Goal: Information Seeking & Learning: Check status

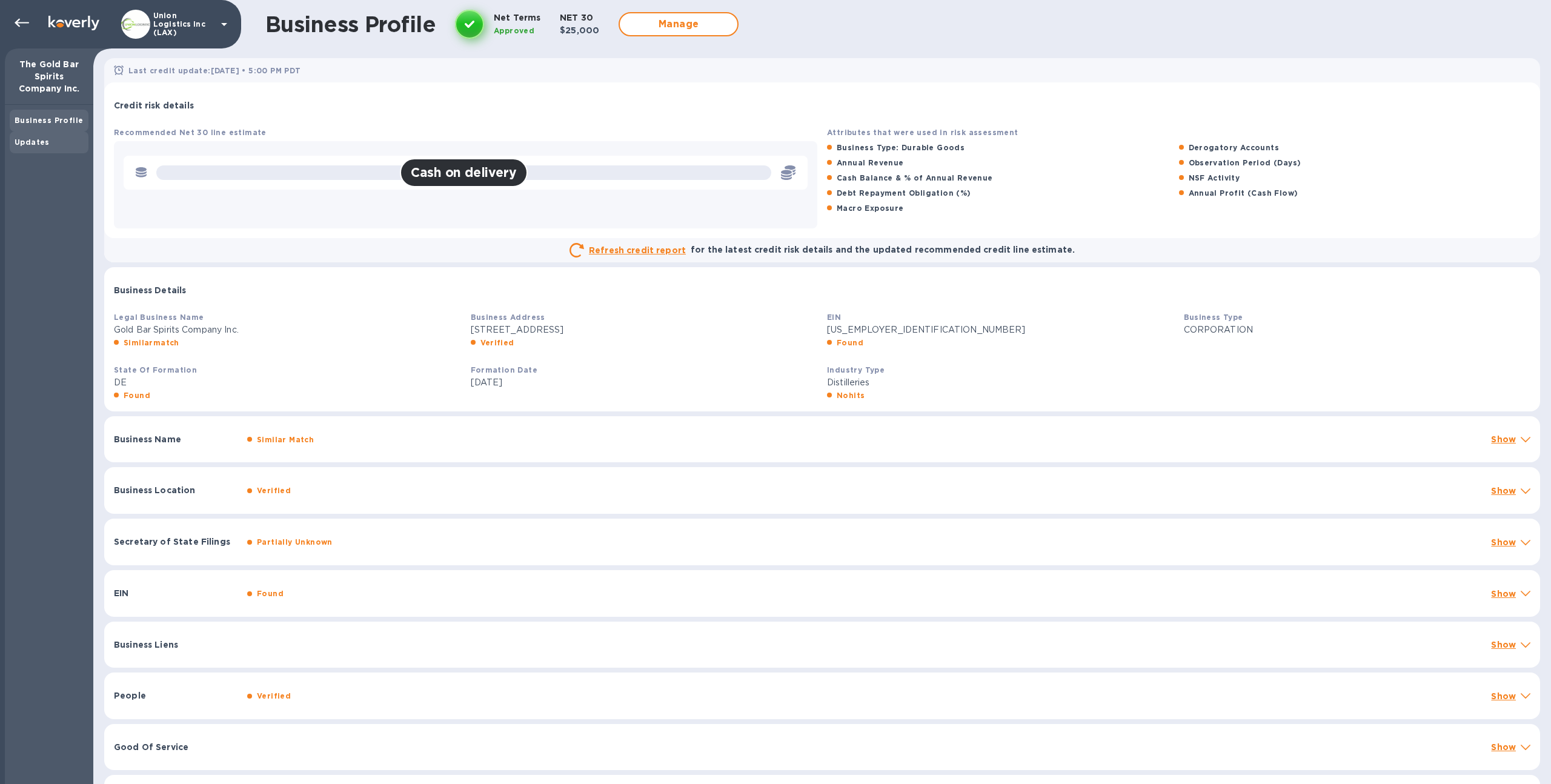
click at [33, 141] on b "Updates" at bounding box center [33, 142] width 36 height 9
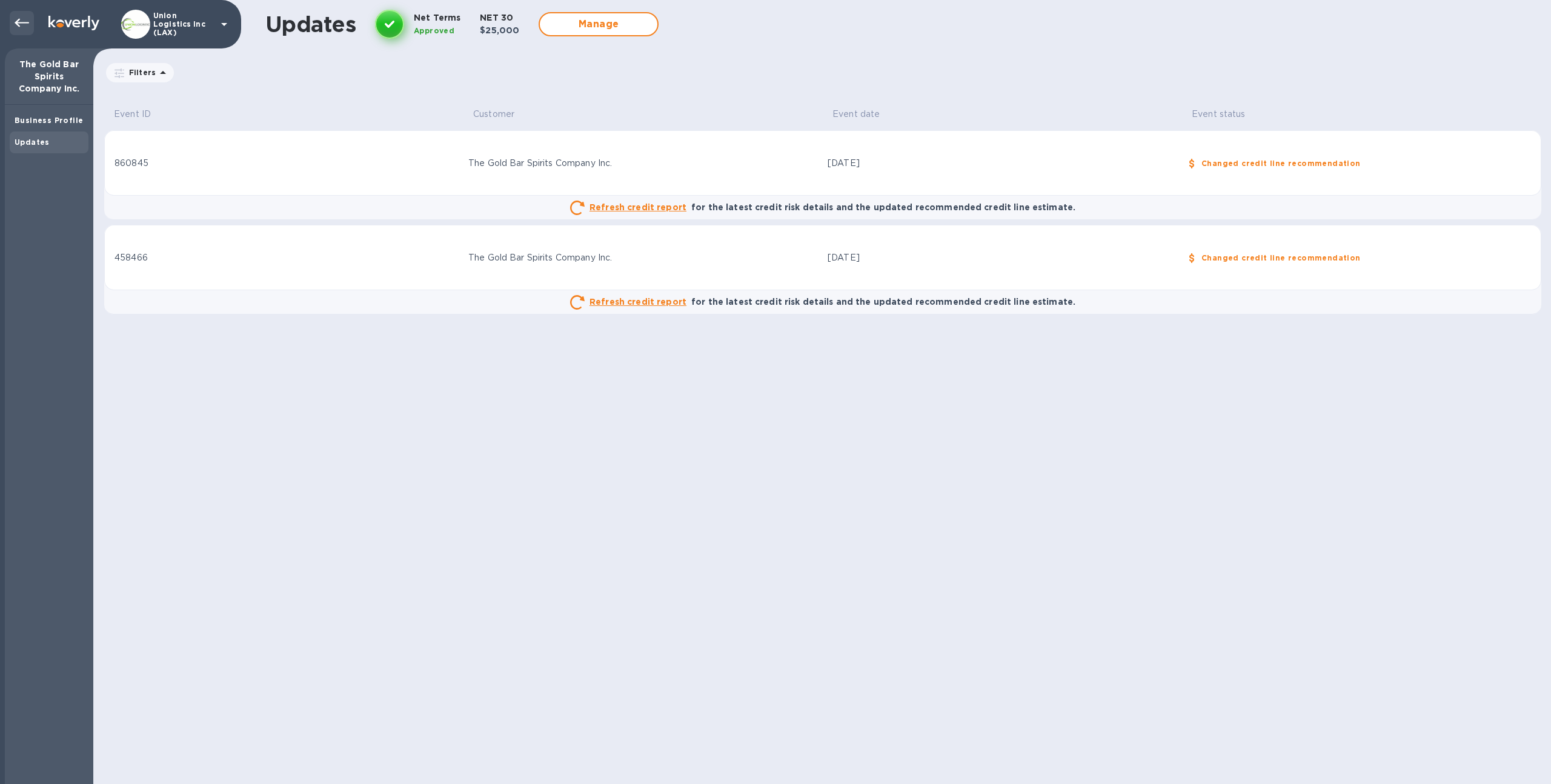
click at [13, 25] on div at bounding box center [22, 23] width 24 height 24
click at [22, 23] on icon at bounding box center [22, 23] width 15 height 15
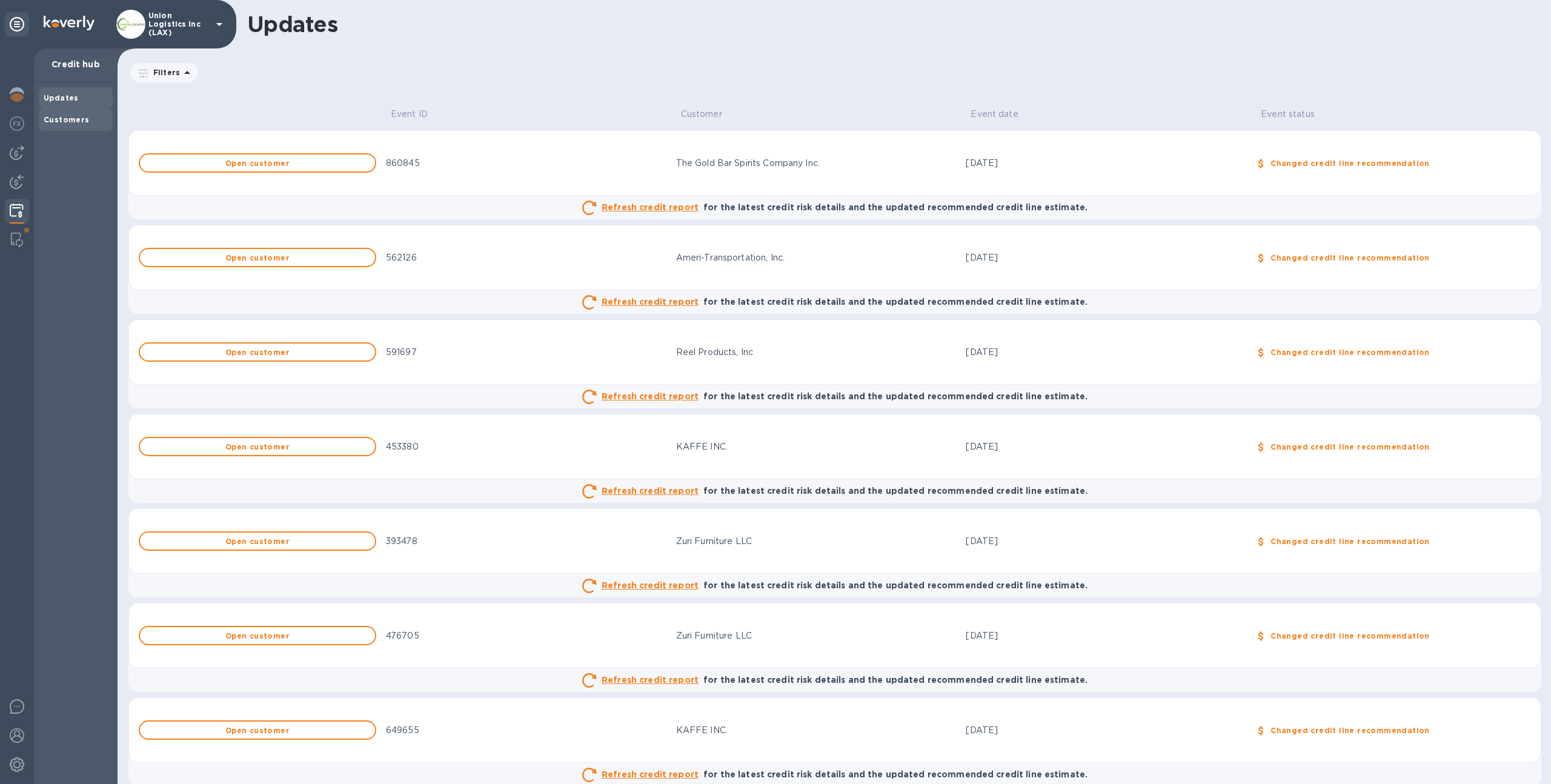
click at [74, 115] on b "Customers" at bounding box center [67, 120] width 46 height 9
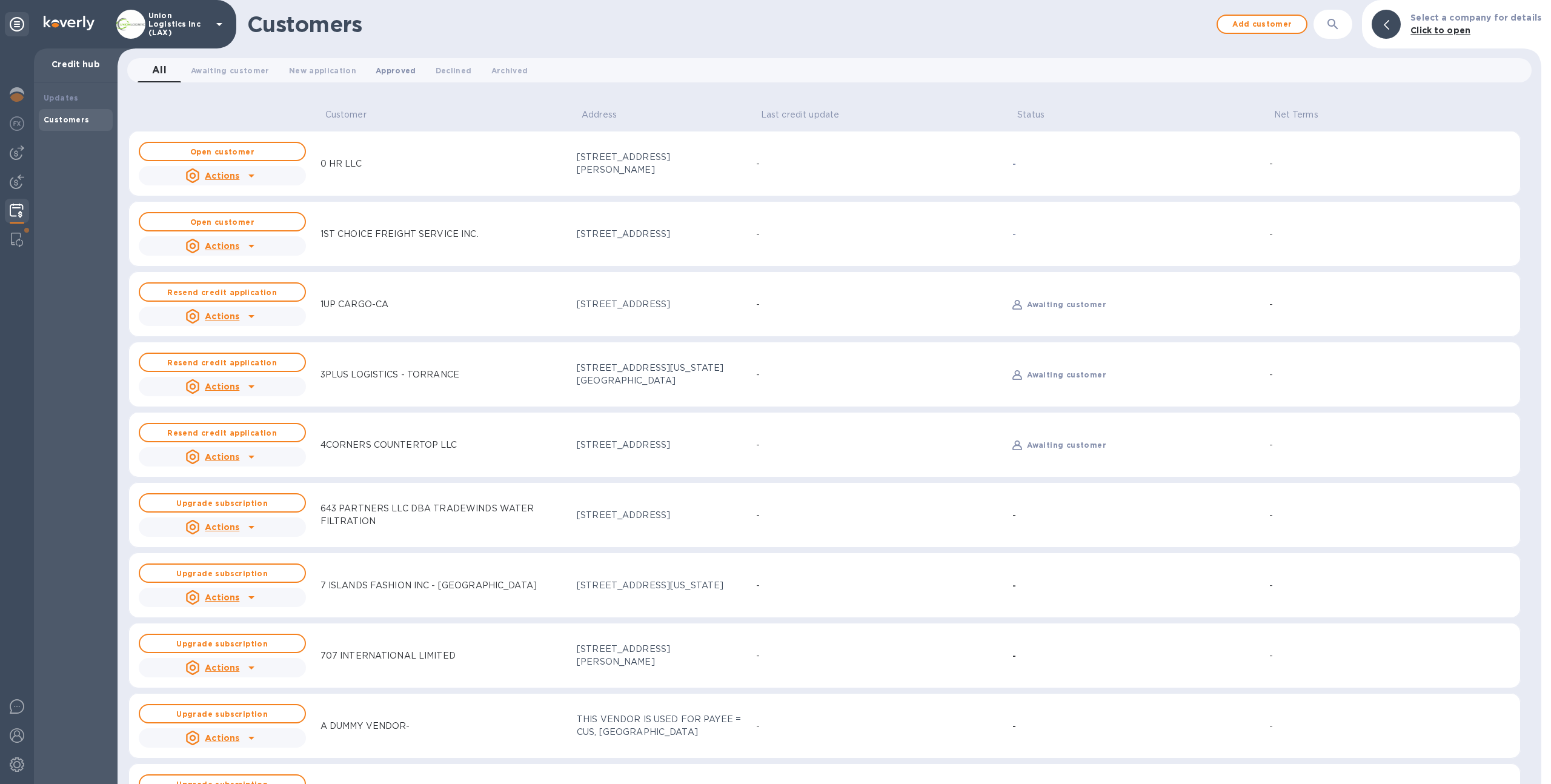
click at [395, 58] on button "Approved 0" at bounding box center [396, 70] width 60 height 24
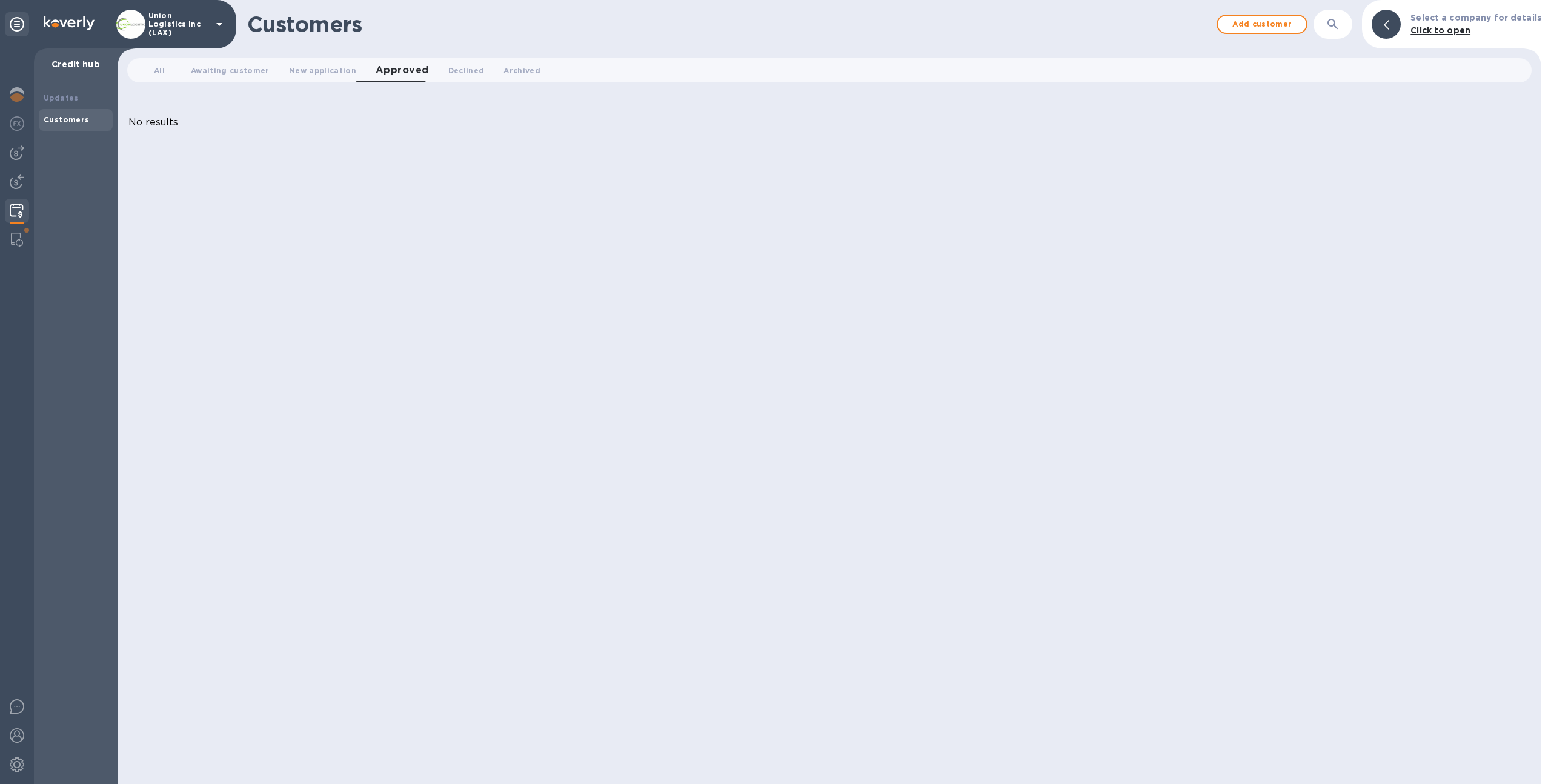
click at [161, 28] on p "Union Logistics Inc (LAX)" at bounding box center [178, 23] width 61 height 25
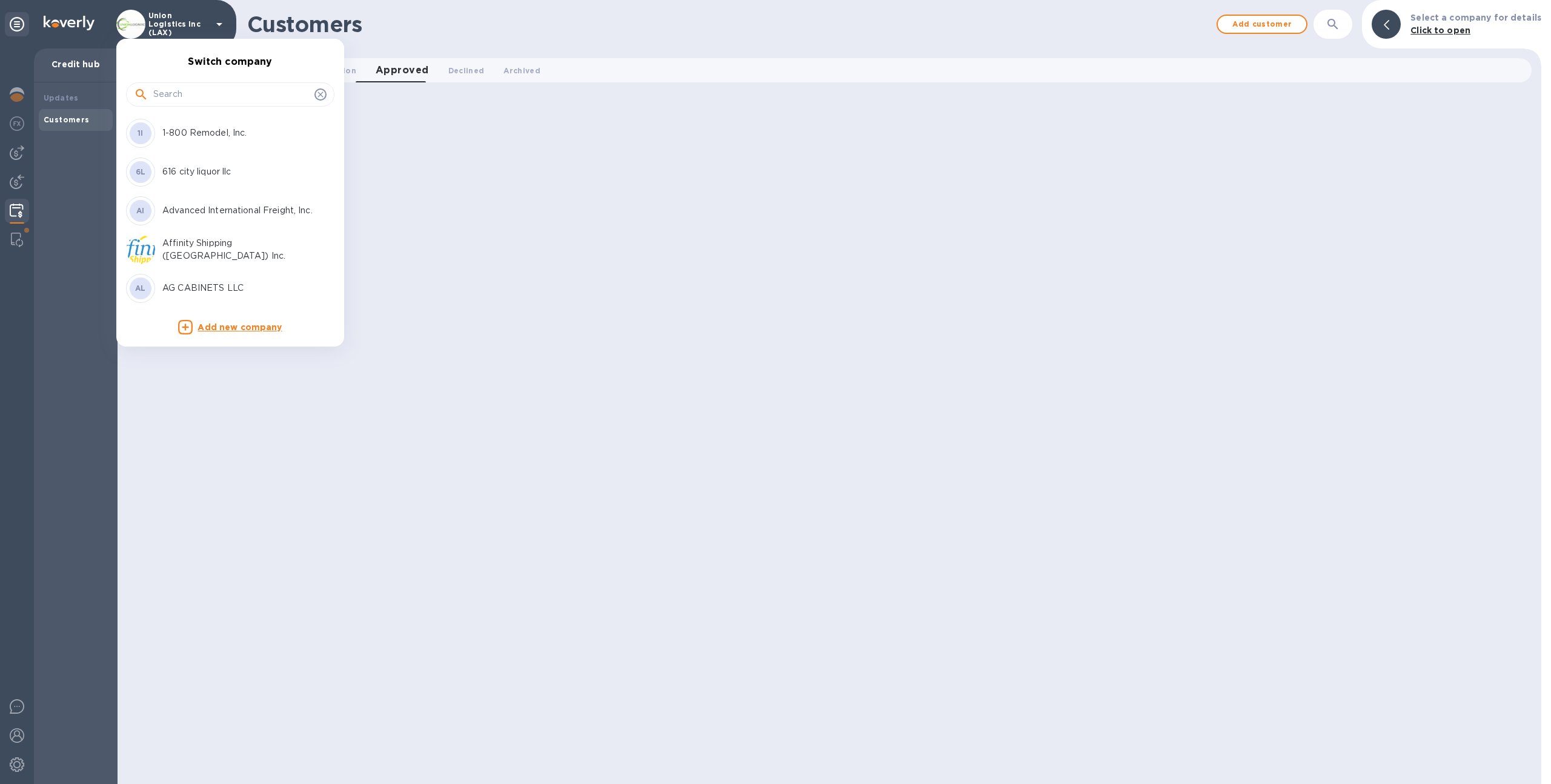
click at [177, 96] on input "text" at bounding box center [231, 94] width 157 height 18
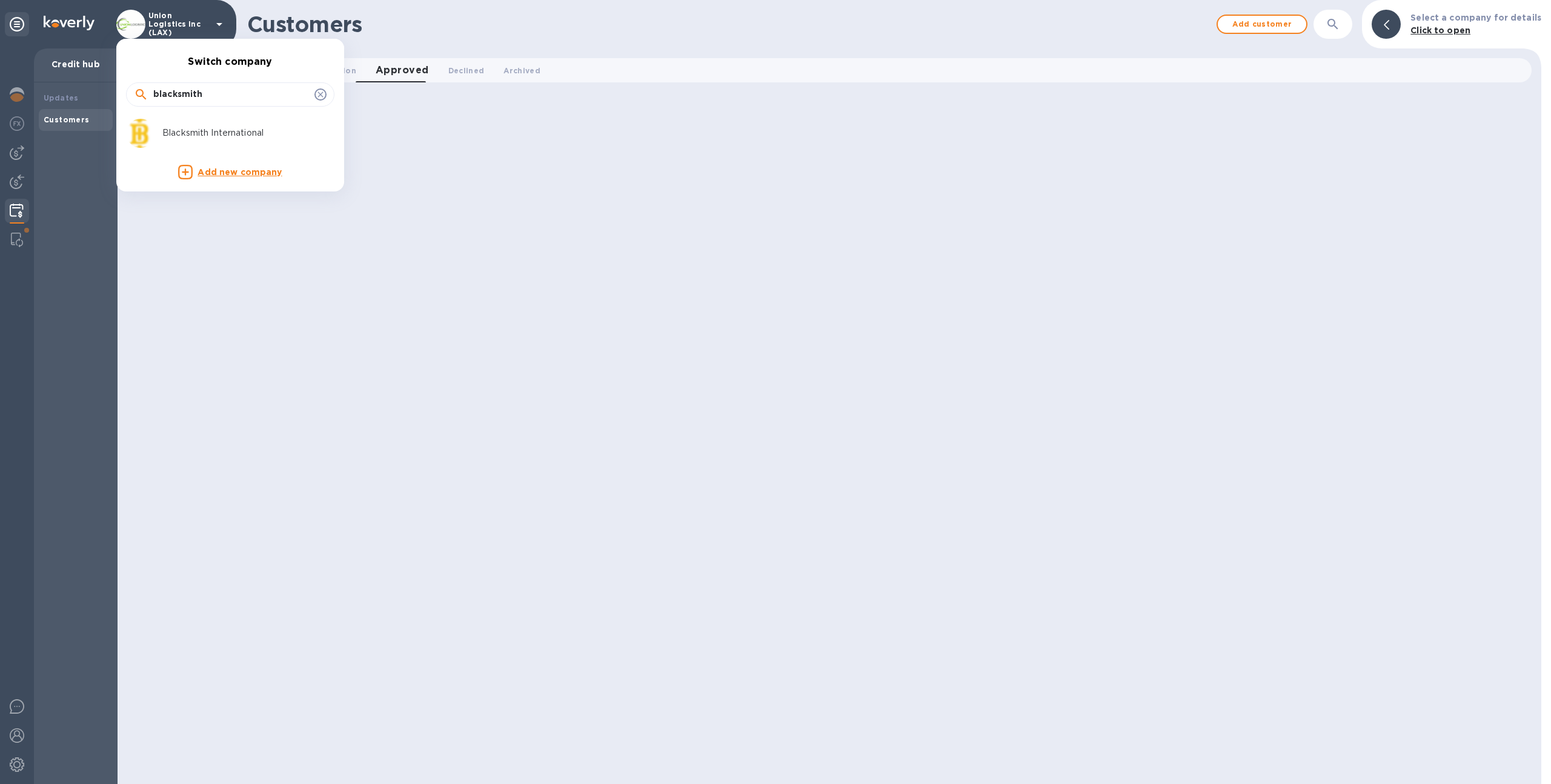
type input "blacksmith"
click at [172, 126] on div "Blacksmith International" at bounding box center [220, 133] width 189 height 29
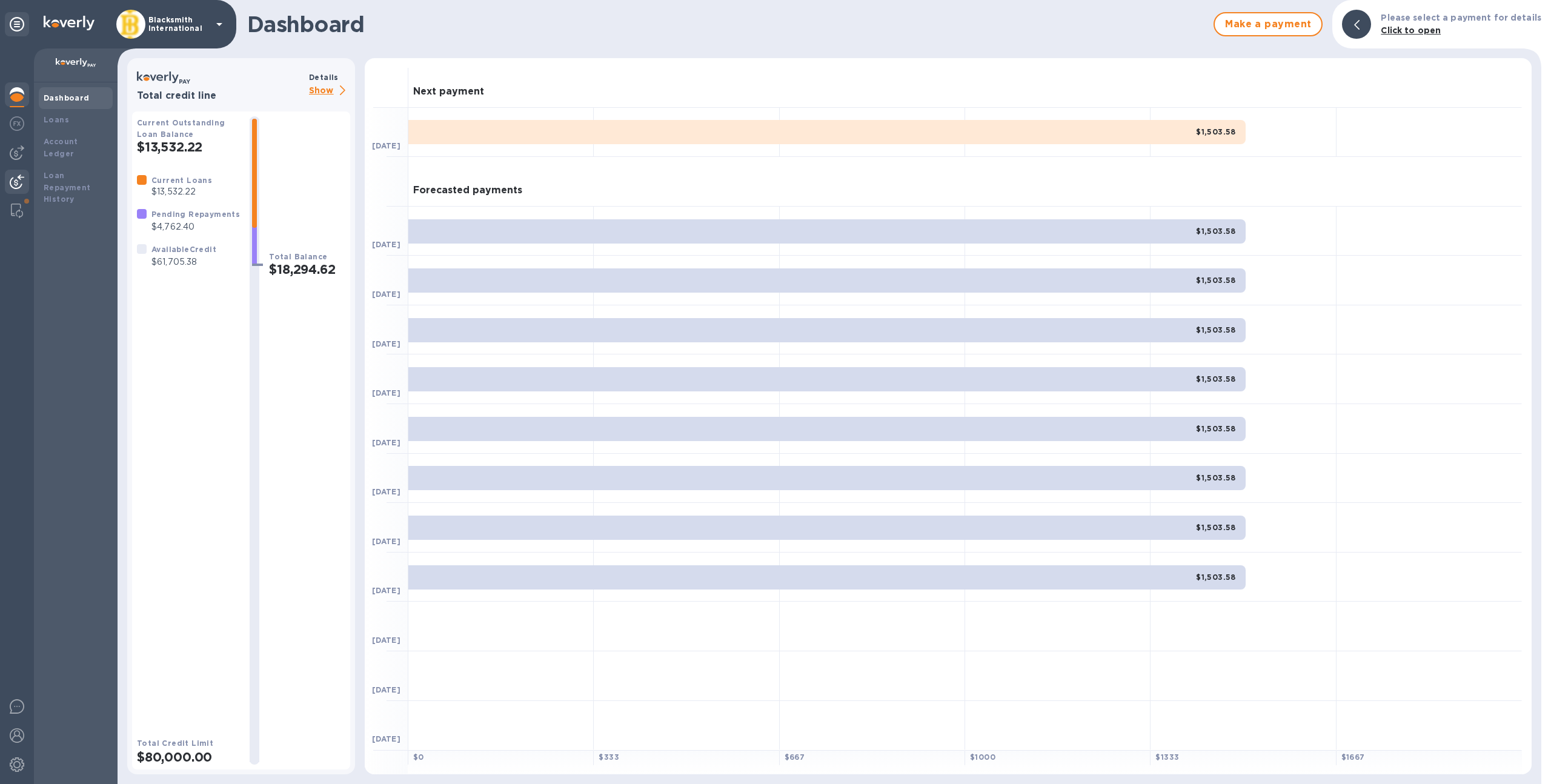
click at [16, 180] on img at bounding box center [17, 182] width 15 height 15
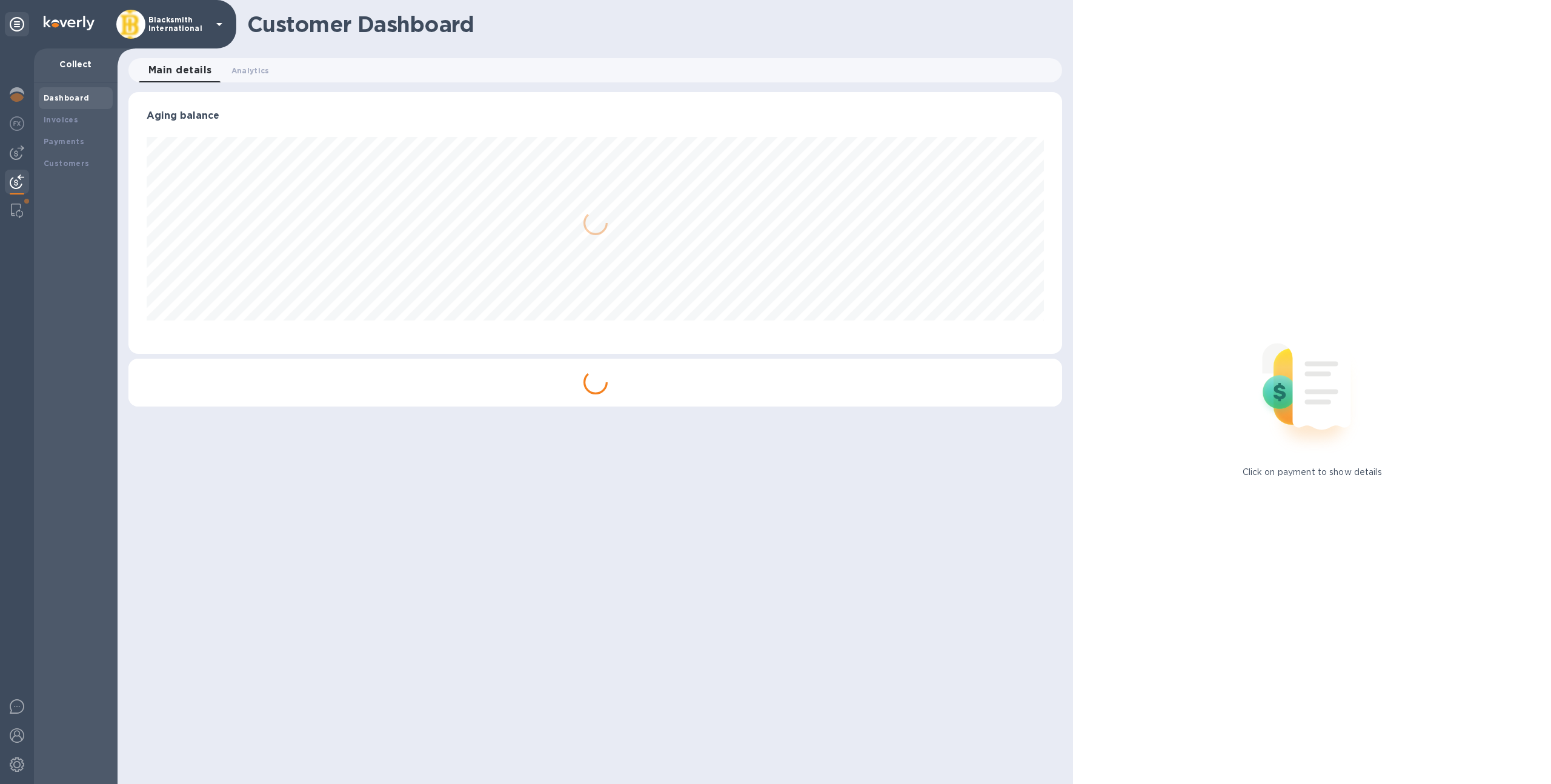
scroll to position [261, 934]
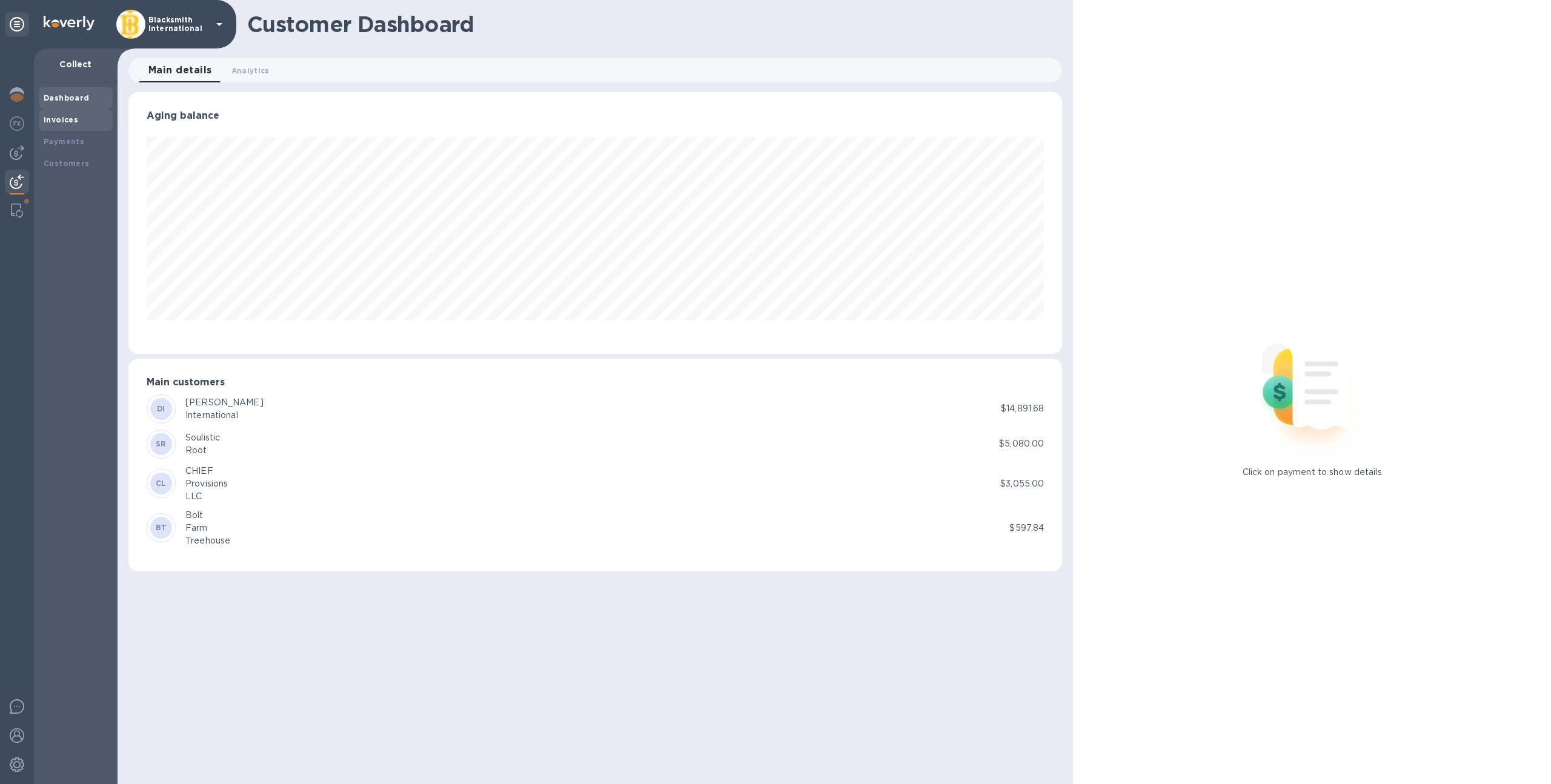
click at [61, 126] on div "Invoices" at bounding box center [75, 119] width 74 height 22
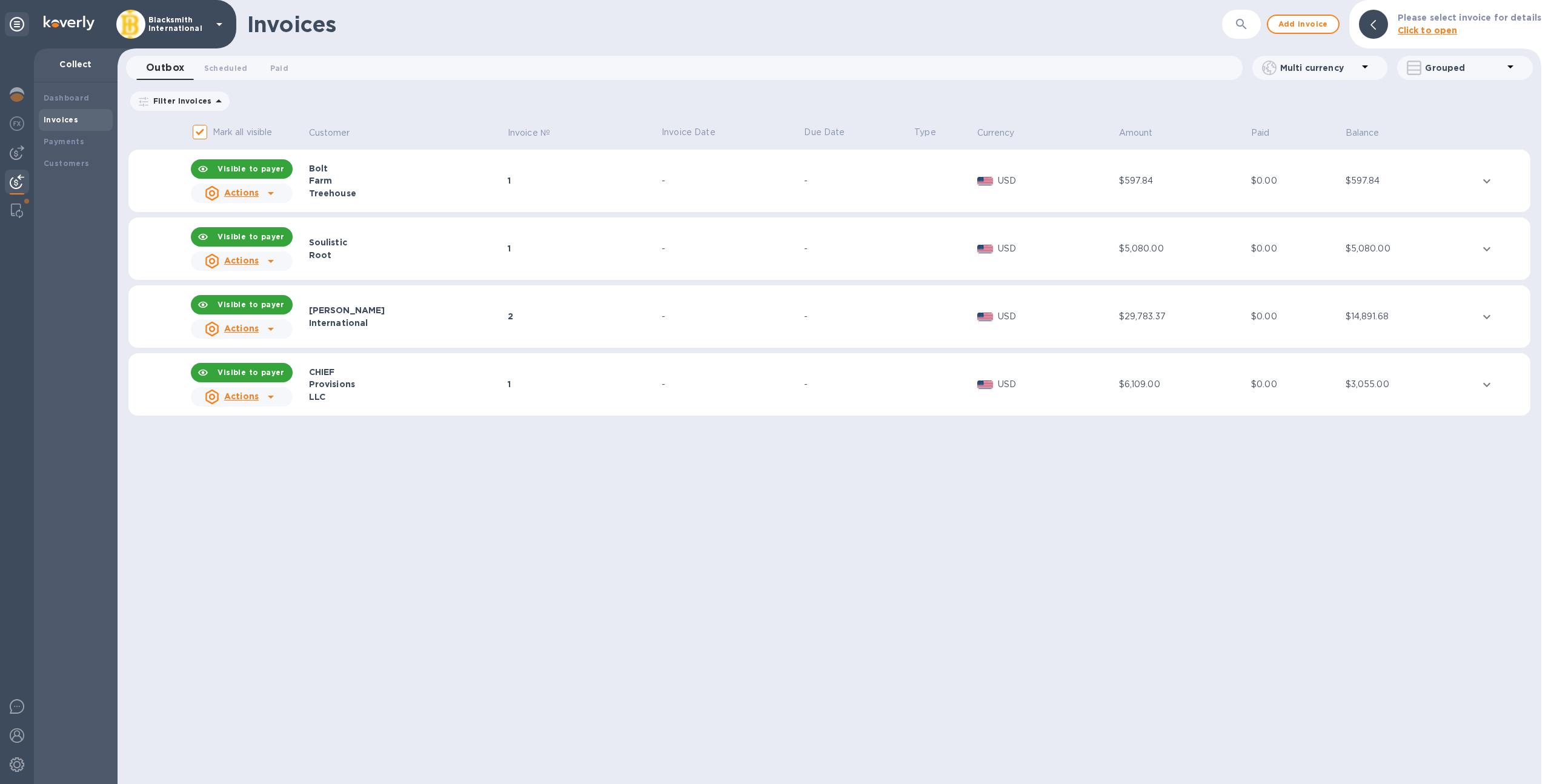
click at [261, 198] on div "Actions" at bounding box center [231, 193] width 59 height 20
click at [267, 239] on b "Send statement" at bounding box center [263, 242] width 73 height 9
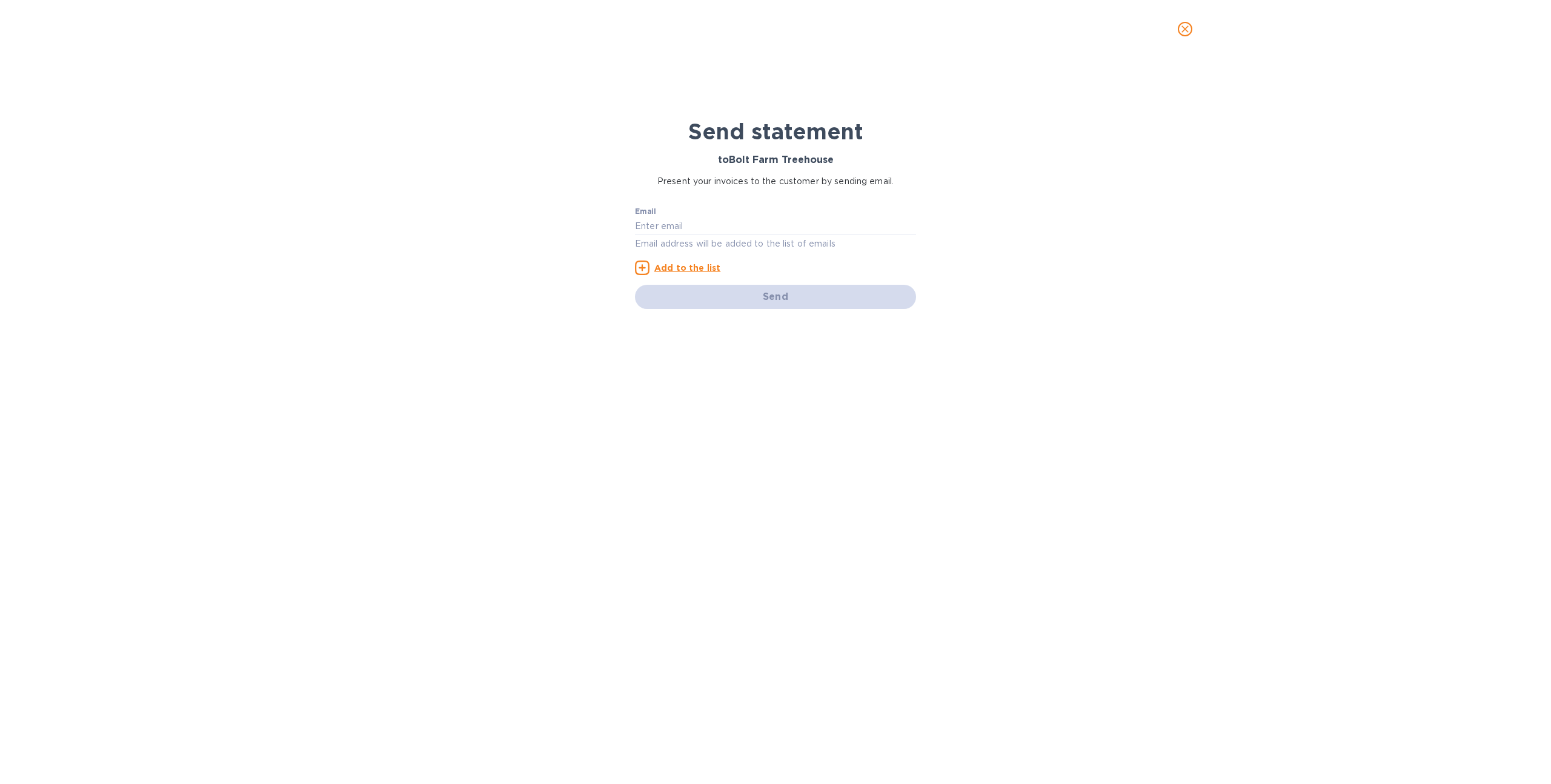
click at [1185, 28] on icon "close" at bounding box center [1186, 29] width 7 height 7
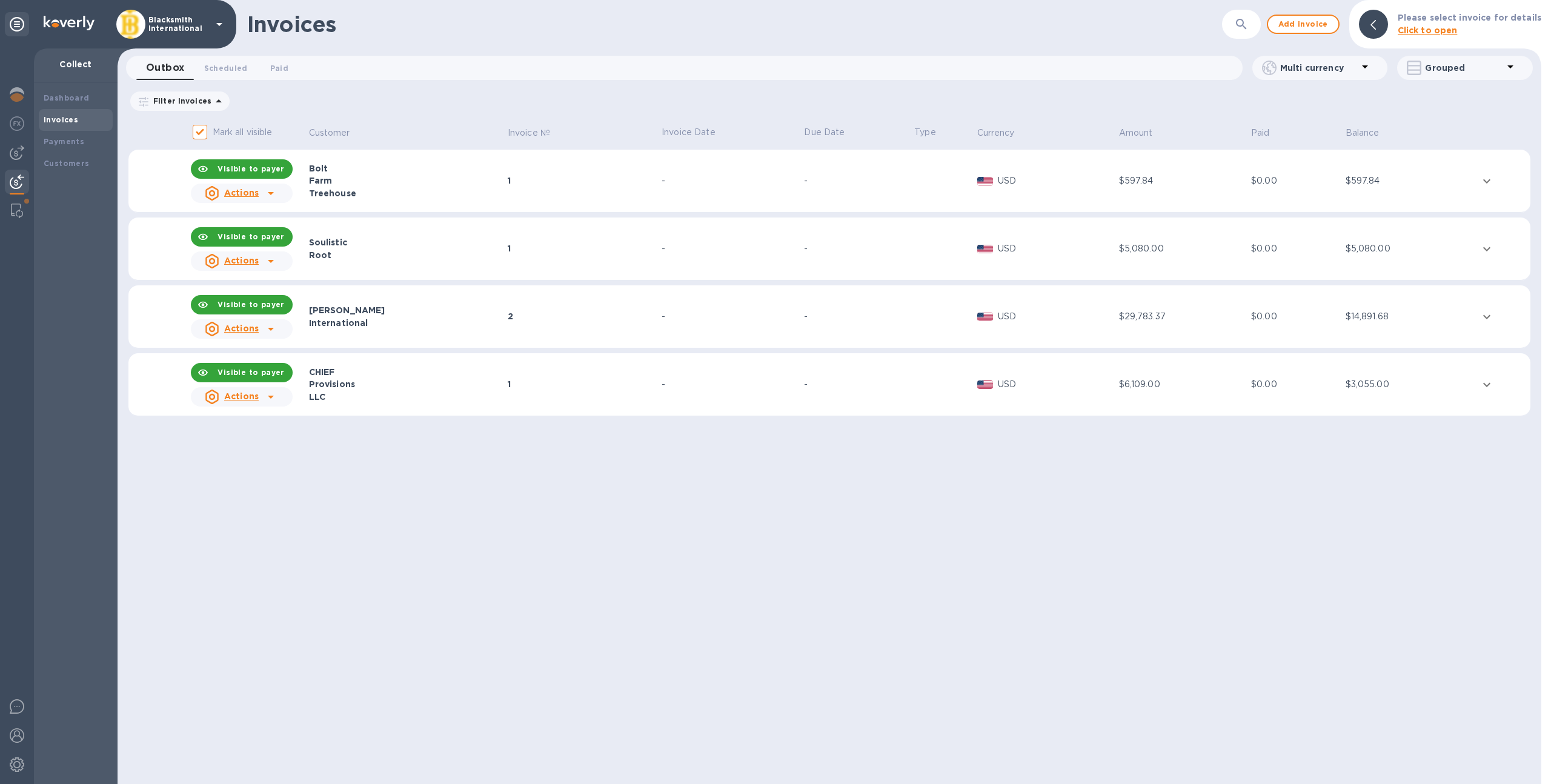
click at [244, 188] on u "Actions" at bounding box center [241, 192] width 35 height 9
click at [260, 268] on u "Customer statement link" at bounding box center [283, 273] width 112 height 9
click at [104, 137] on div "Payments" at bounding box center [76, 141] width 65 height 12
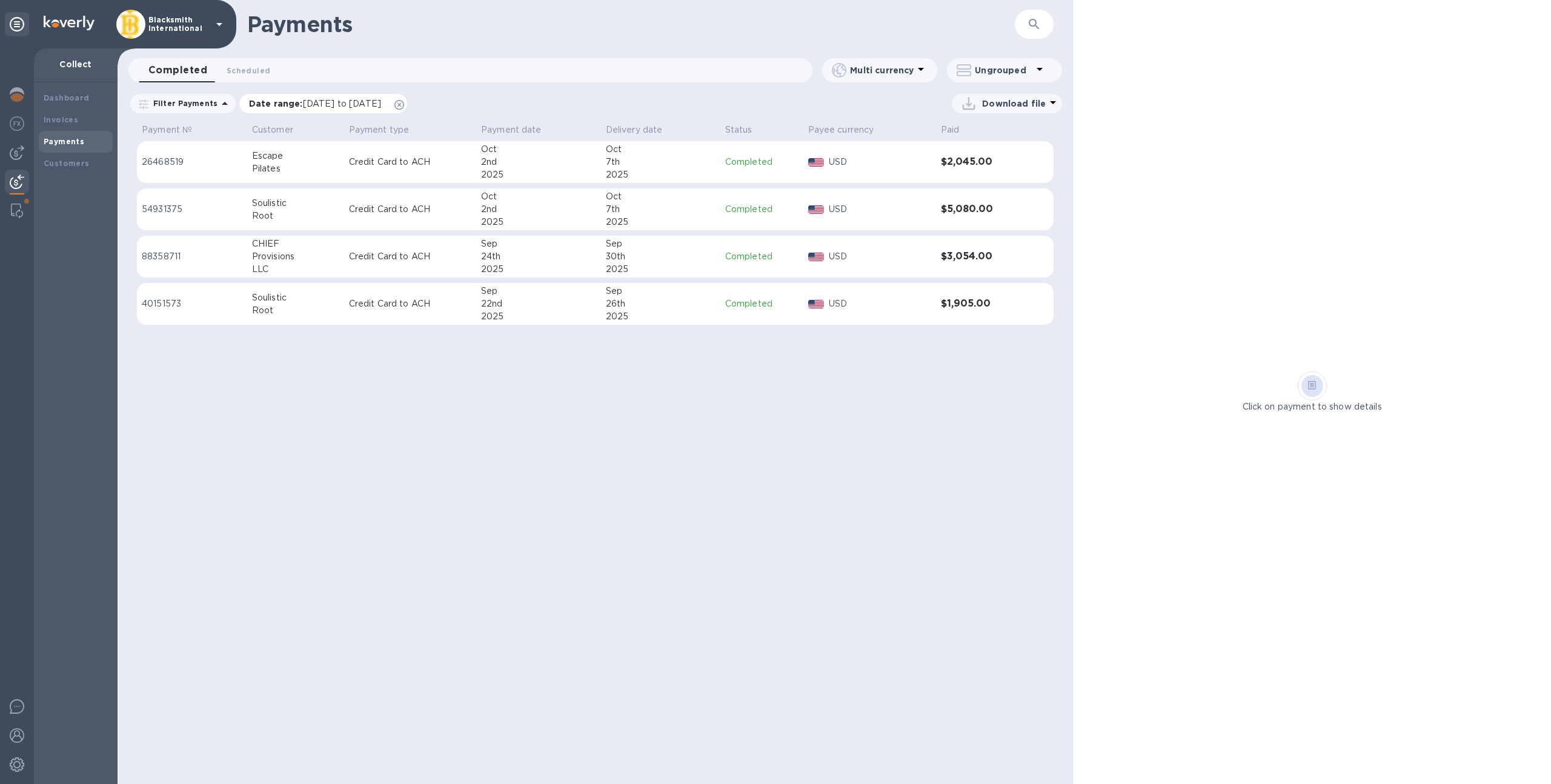
click at [404, 104] on icon at bounding box center [399, 105] width 9 height 9
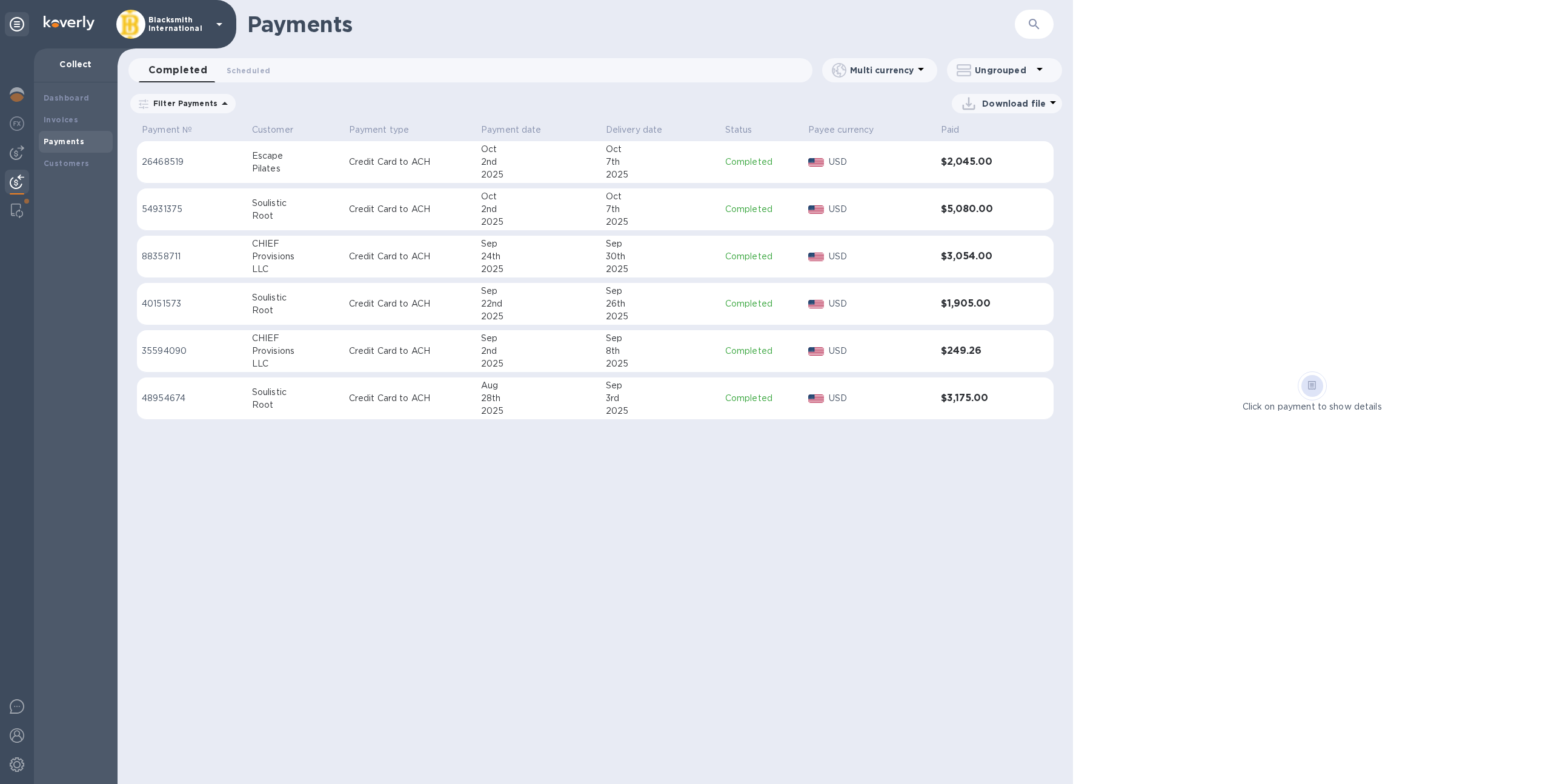
click at [428, 354] on p "Credit Card to ACH" at bounding box center [410, 351] width 123 height 13
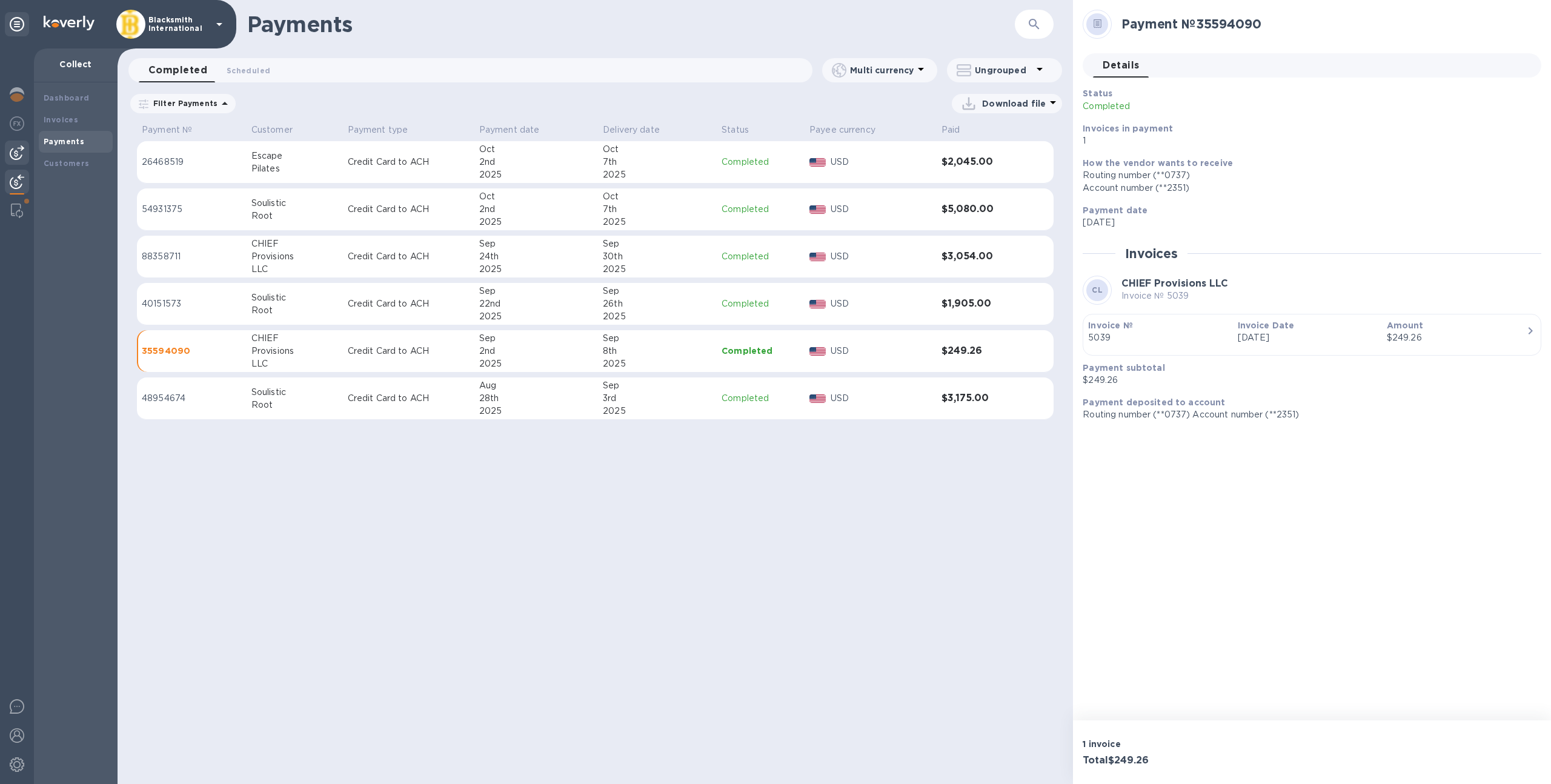
click at [9, 157] on img at bounding box center [17, 153] width 15 height 15
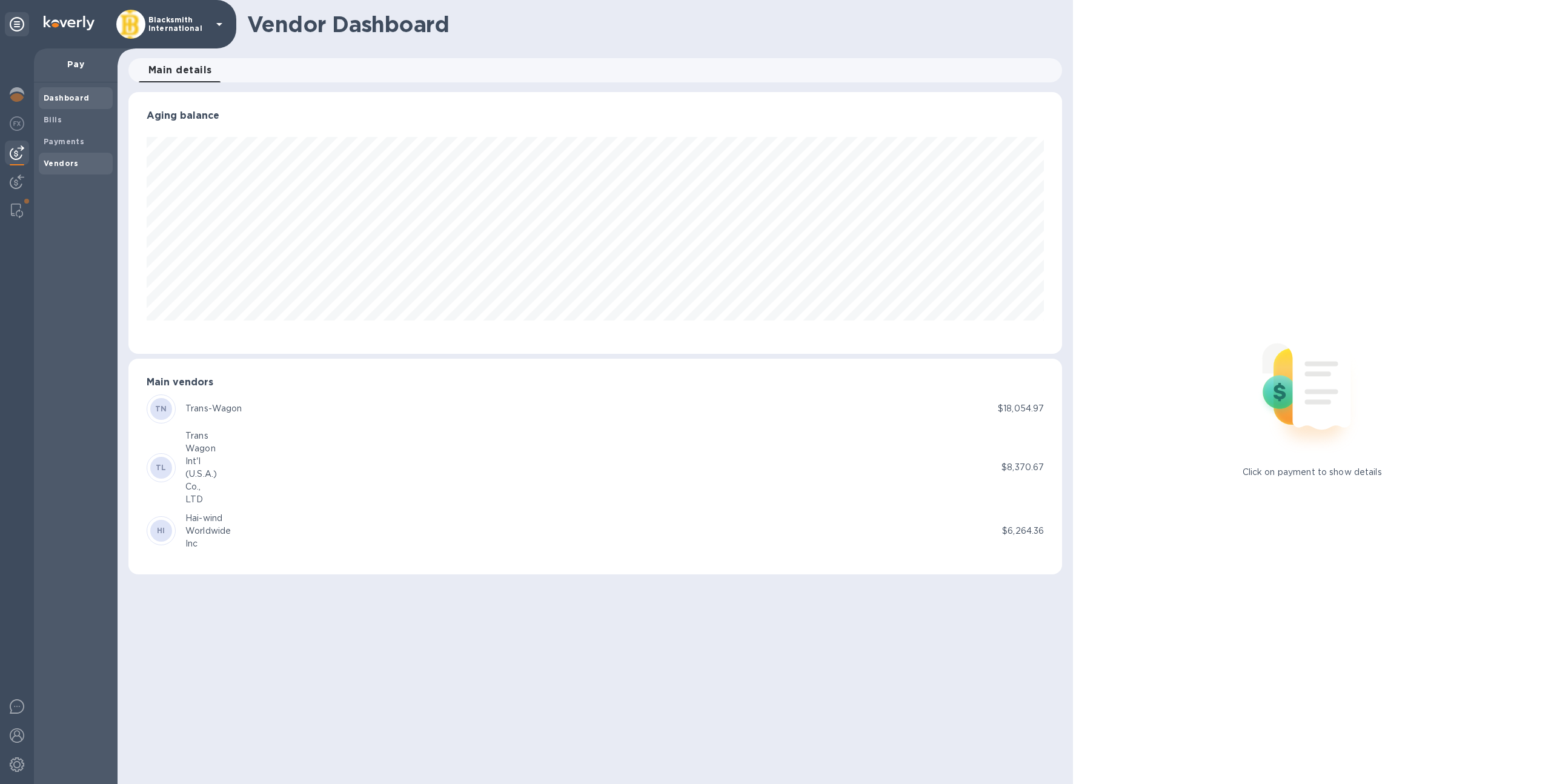
scroll to position [261, 934]
click at [59, 157] on span "Vendors" at bounding box center [62, 163] width 36 height 12
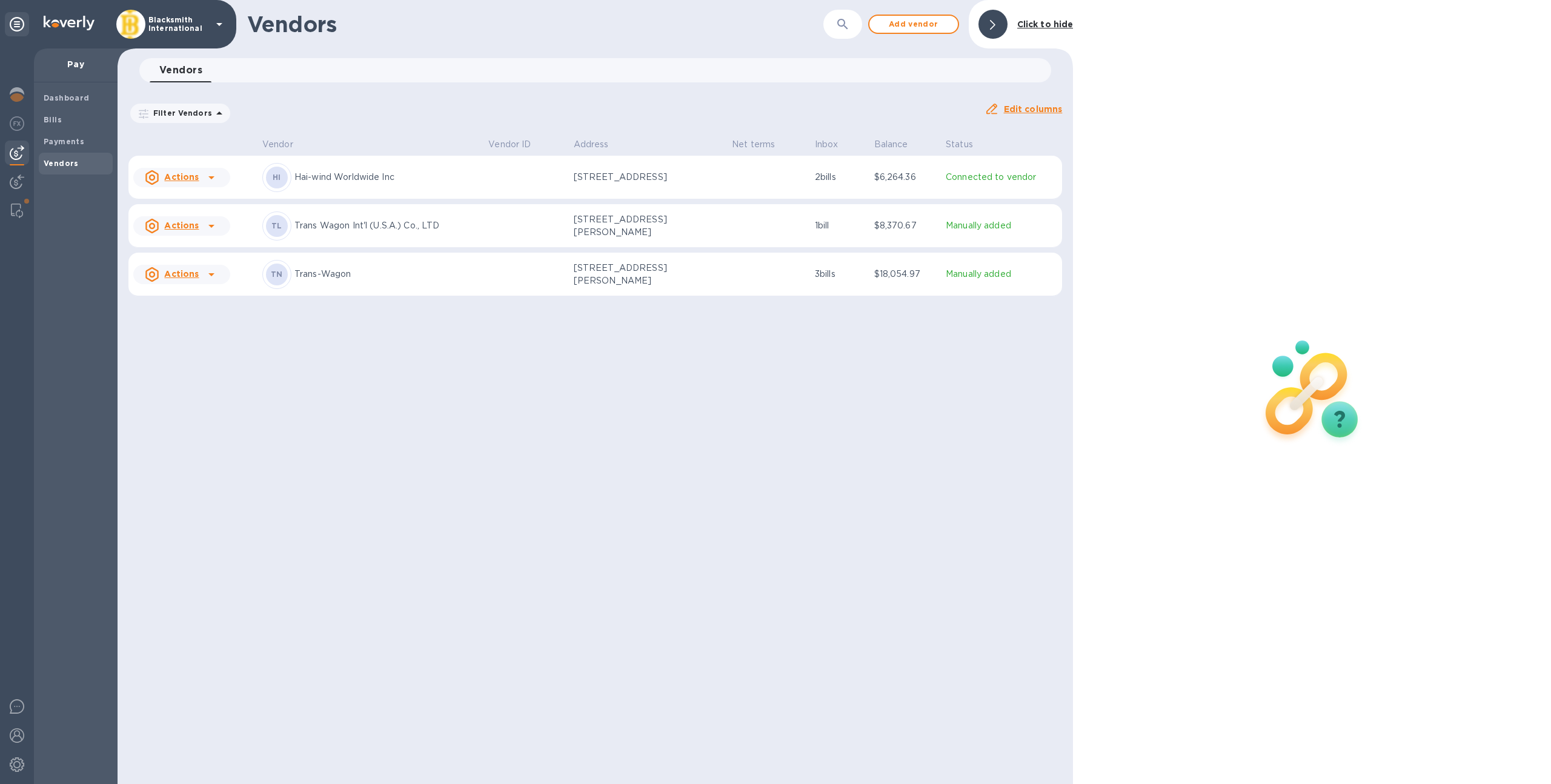
click at [323, 232] on p "Trans Wagon Int'l (U.S.A.) Co., LTD" at bounding box center [386, 226] width 185 height 13
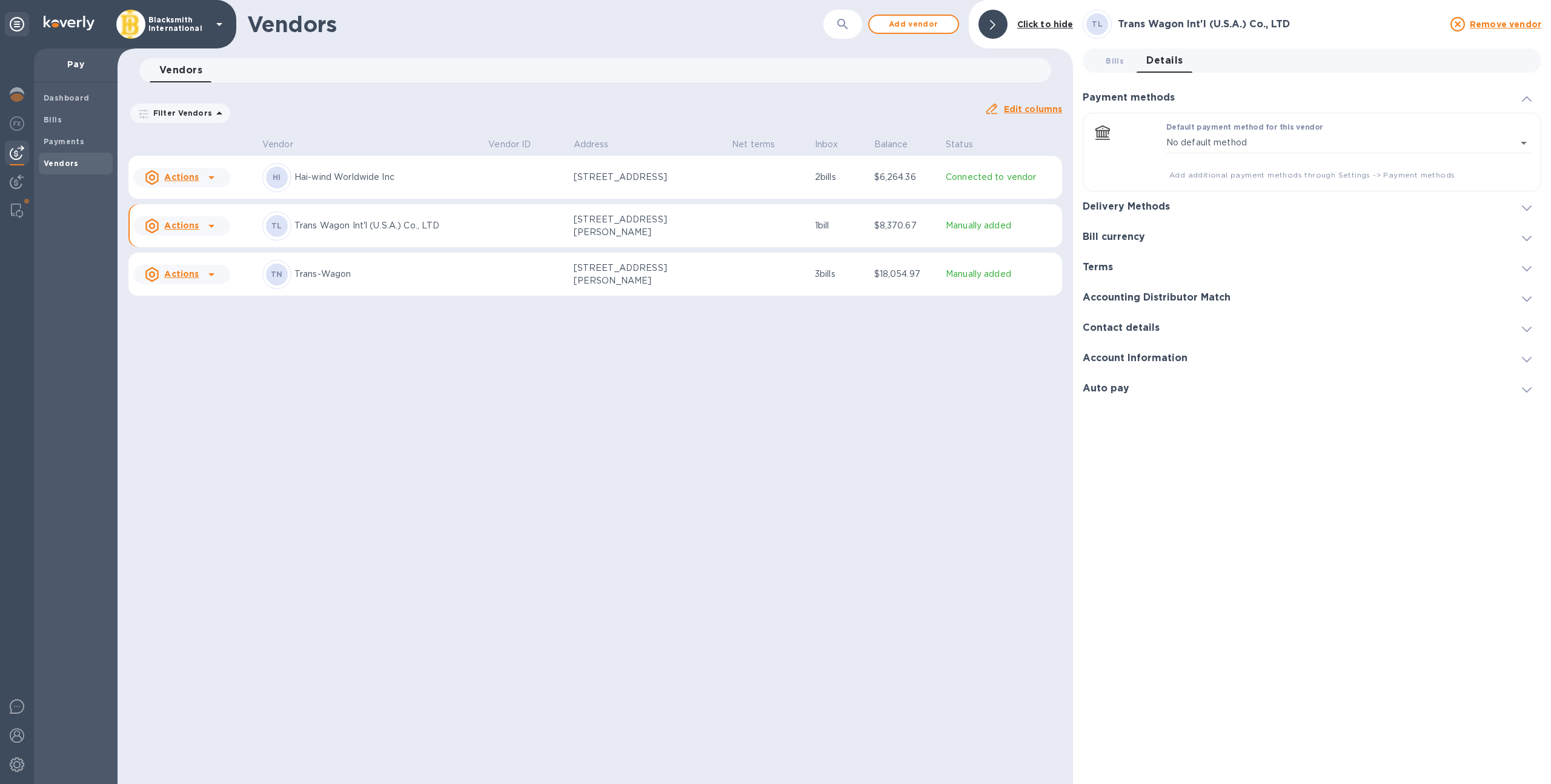
click at [1128, 203] on h3 "Delivery Methods" at bounding box center [1126, 207] width 87 height 11
click at [476, 272] on p "Trans-Wagon" at bounding box center [386, 274] width 185 height 13
click at [493, 225] on td at bounding box center [526, 226] width 85 height 44
click at [1119, 325] on h3 "Contact details" at bounding box center [1121, 328] width 77 height 11
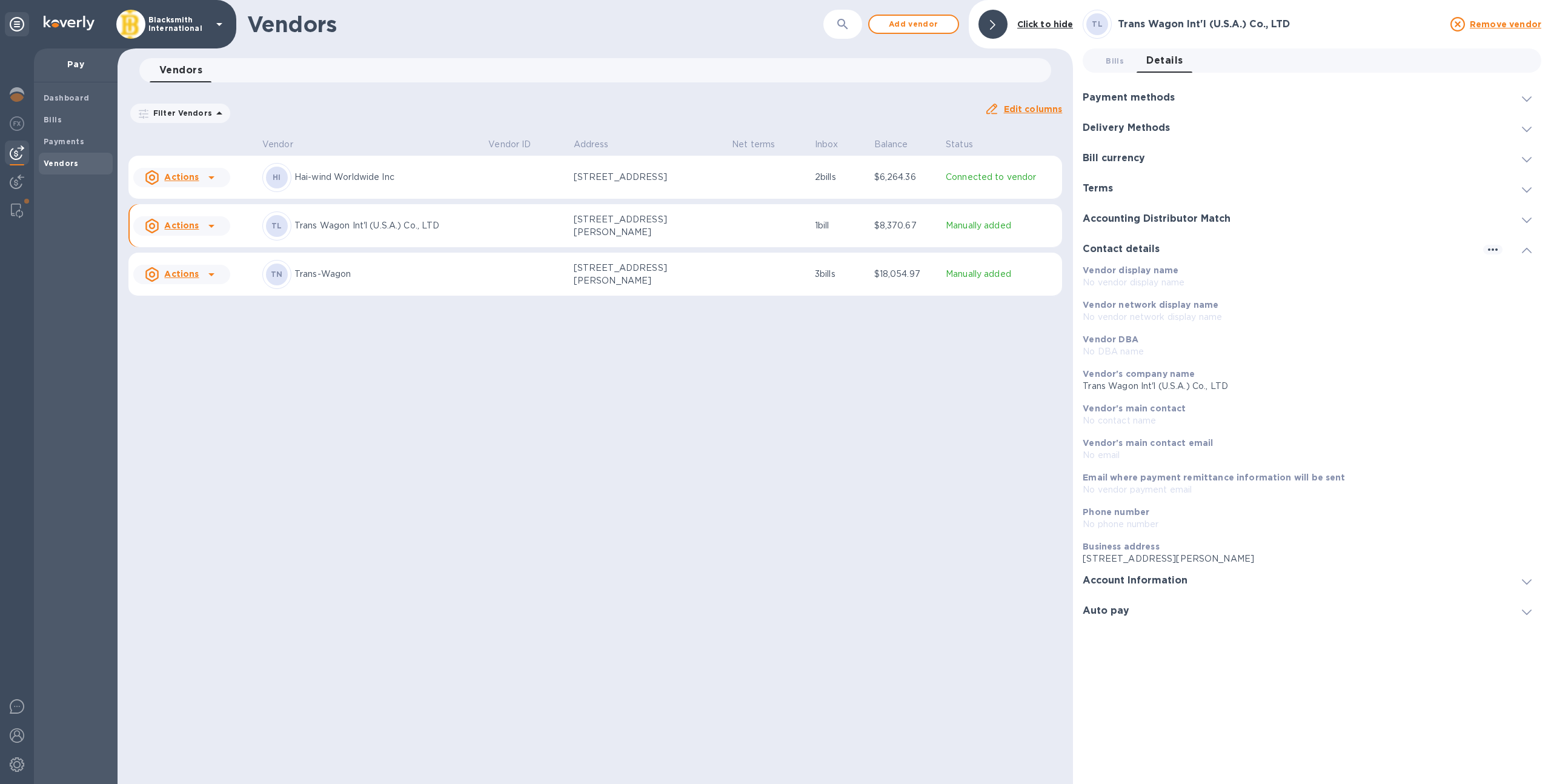
click at [1136, 573] on div "Account Information" at bounding box center [1311, 580] width 458 height 30
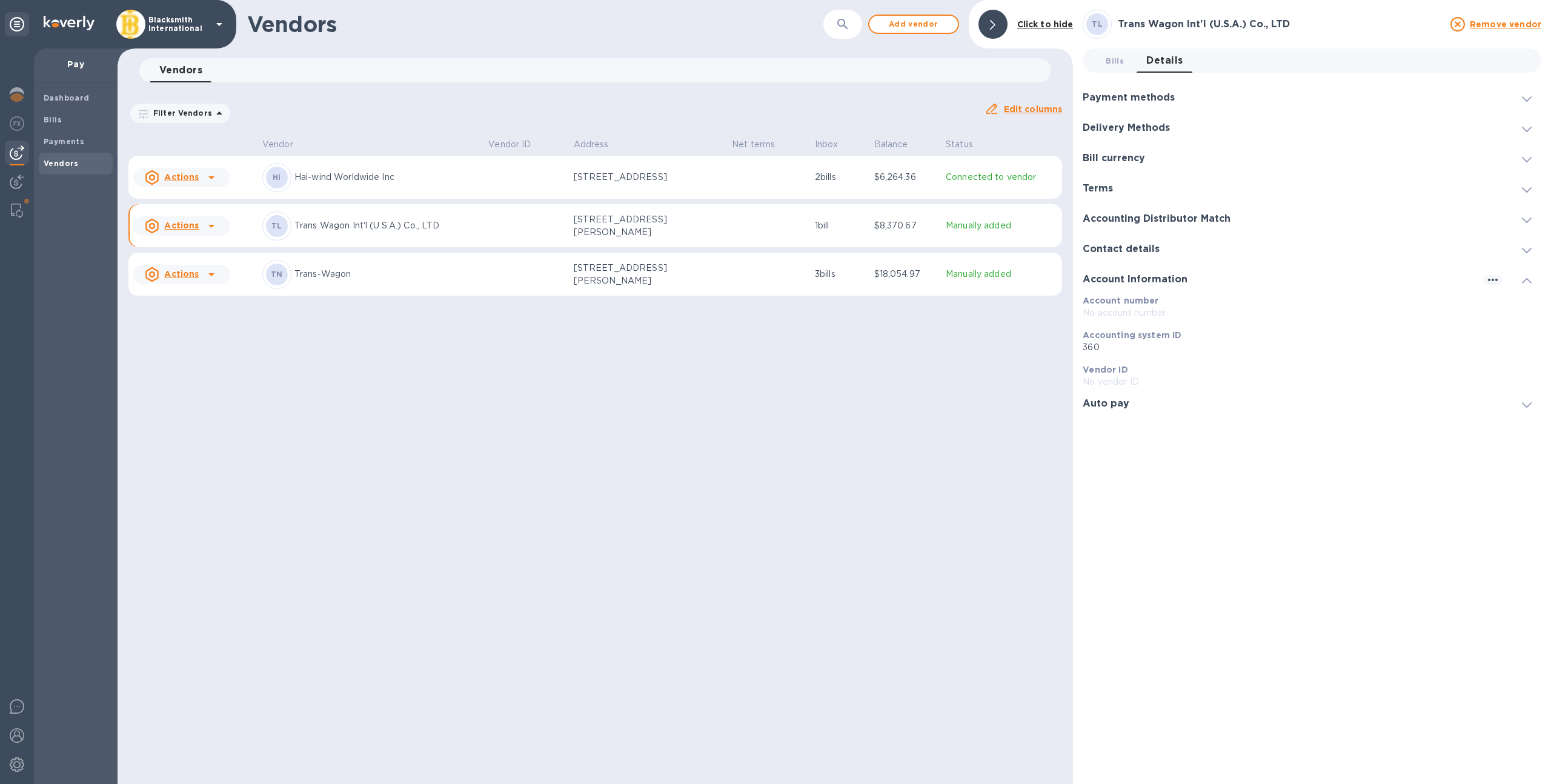
click at [1111, 407] on h3 "Auto pay" at bounding box center [1106, 404] width 47 height 11
click at [1125, 153] on h3 "Bill currency" at bounding box center [1113, 158] width 63 height 11
click at [1131, 123] on h3 "Delivery Methods" at bounding box center [1126, 128] width 87 height 11
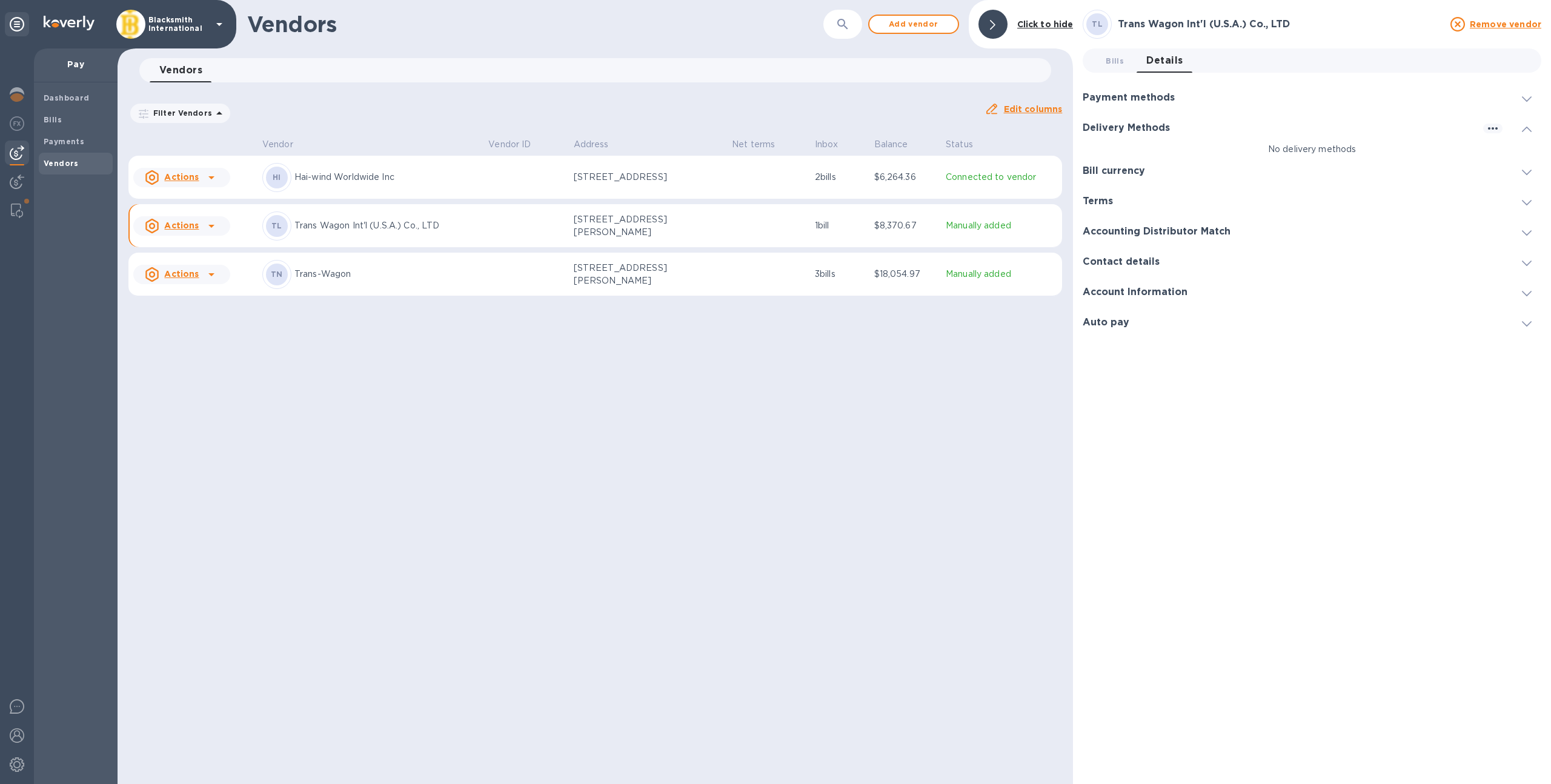
click at [447, 280] on p "Trans-Wagon" at bounding box center [386, 274] width 185 height 13
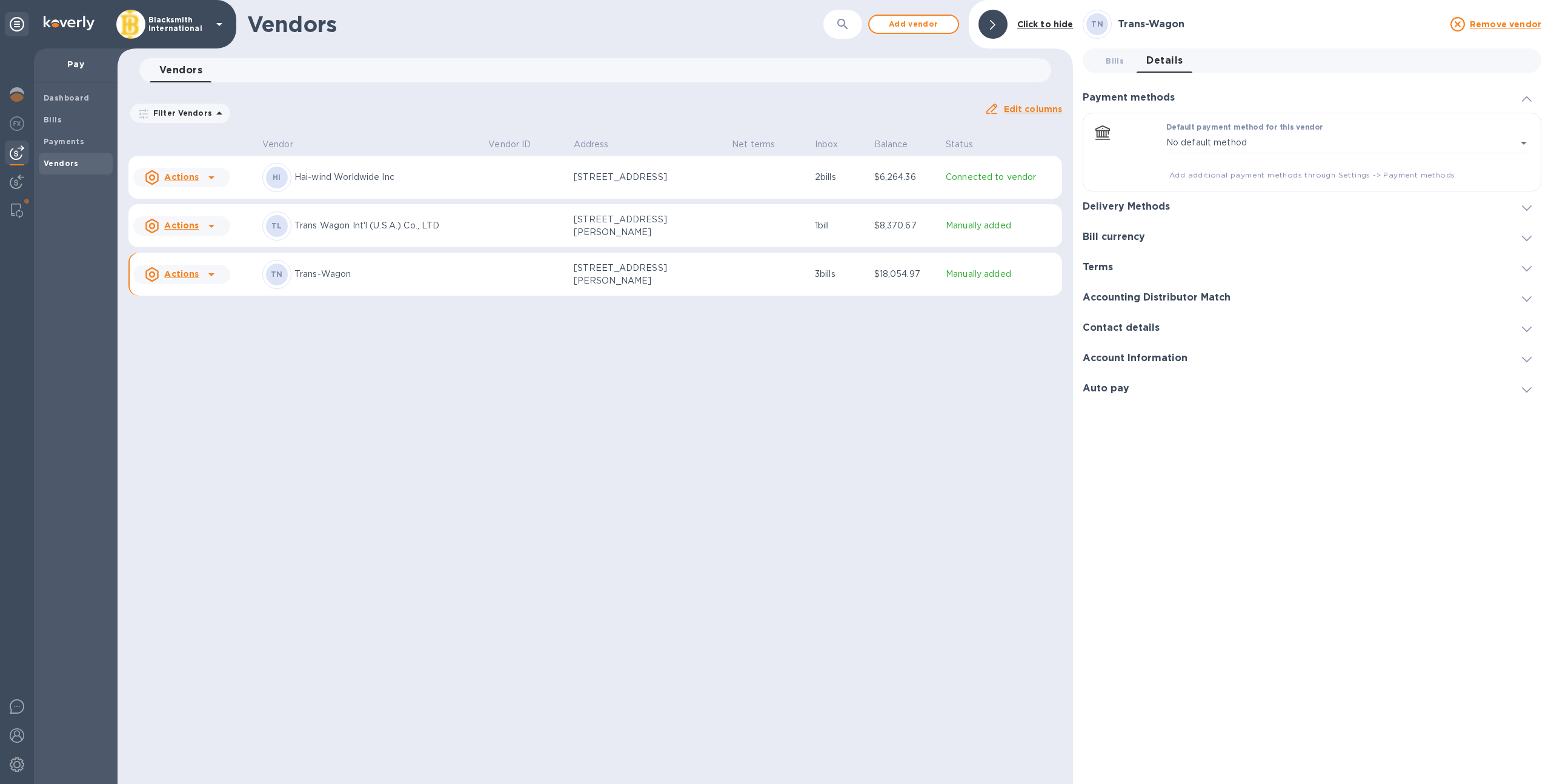
click at [1157, 201] on h3 "Delivery Methods" at bounding box center [1126, 207] width 87 height 11
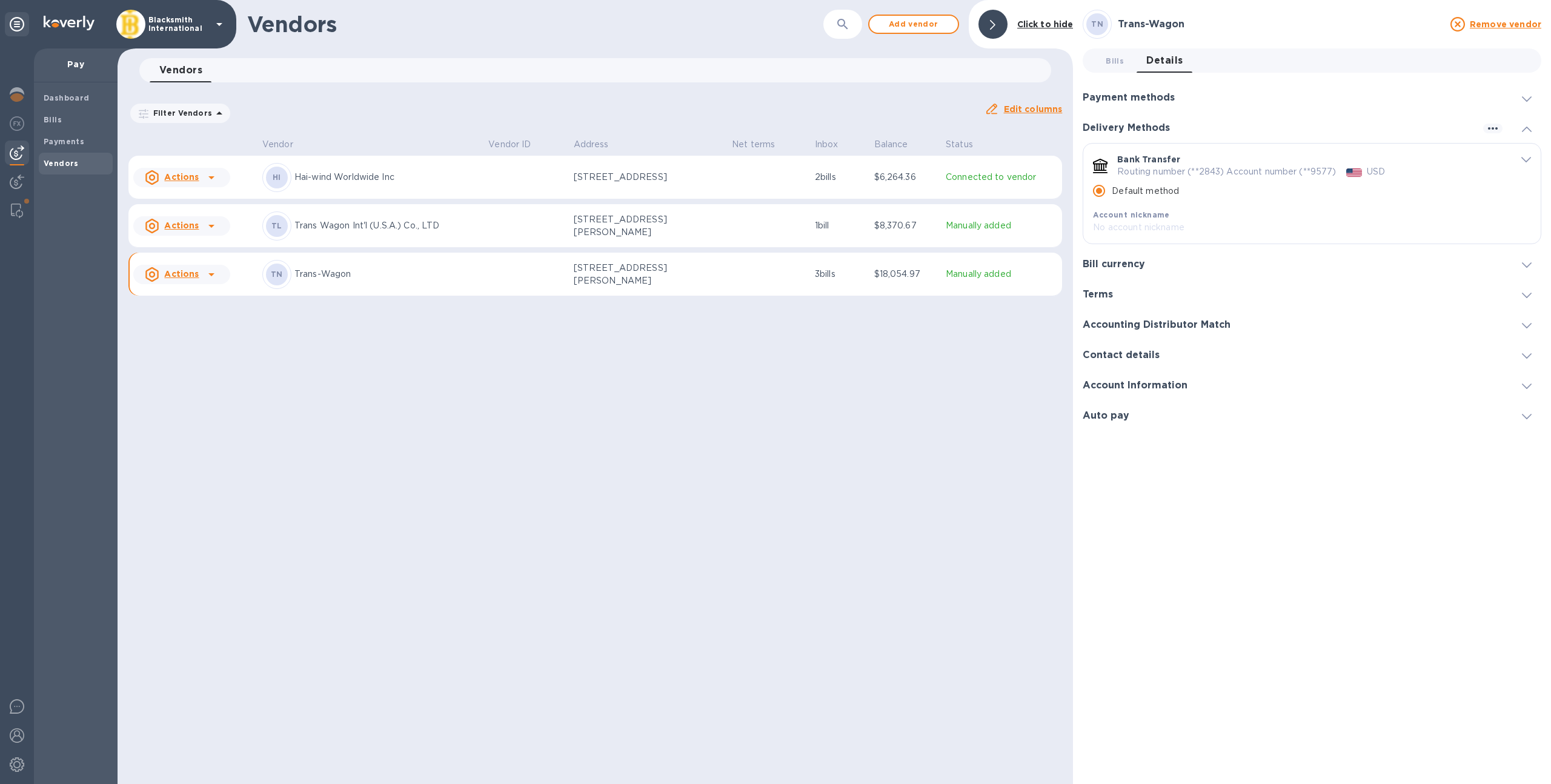
click at [1116, 355] on h3 "Contact details" at bounding box center [1121, 355] width 77 height 11
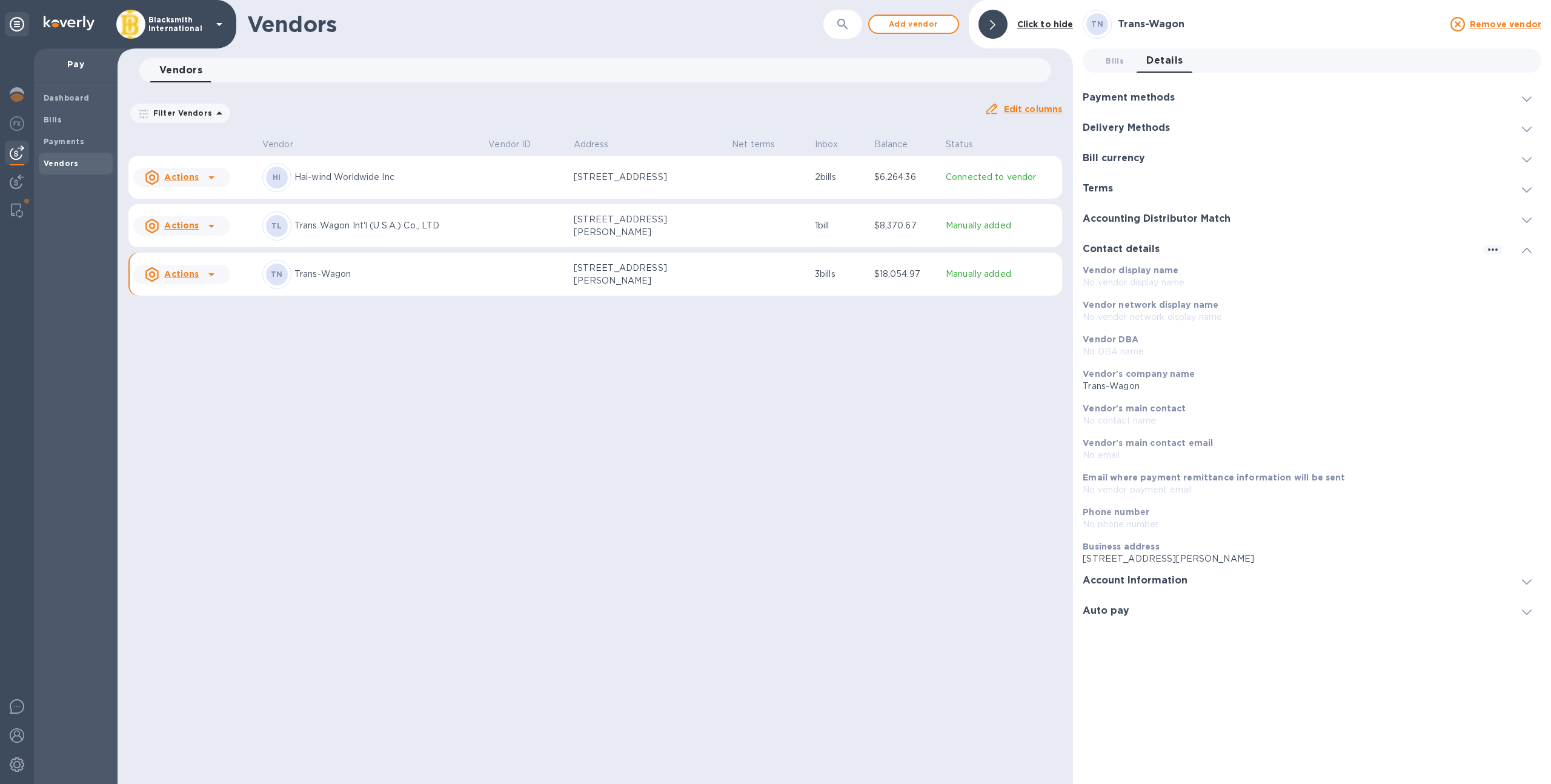
click at [1150, 582] on h3 "Account Information" at bounding box center [1135, 581] width 105 height 11
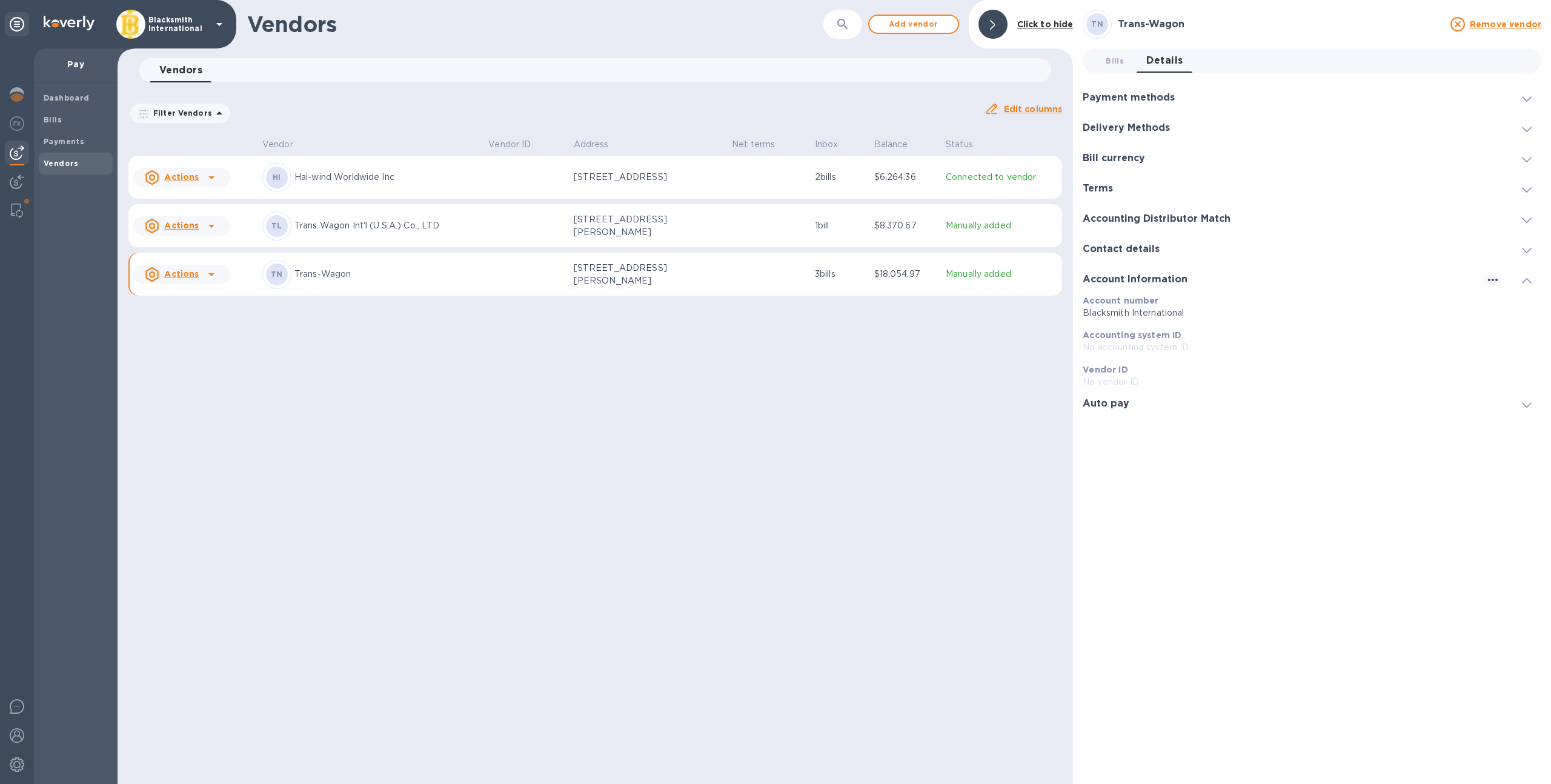
click at [1131, 286] on div "Account Information" at bounding box center [1311, 279] width 458 height 30
